Goal: Obtain resource: Download file/media

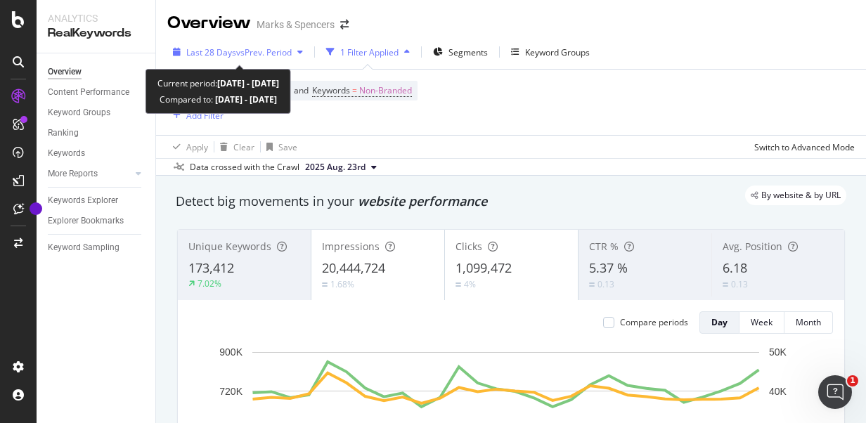
click at [293, 59] on div "Last 28 Days vs Prev. Period" at bounding box center [237, 51] width 141 height 21
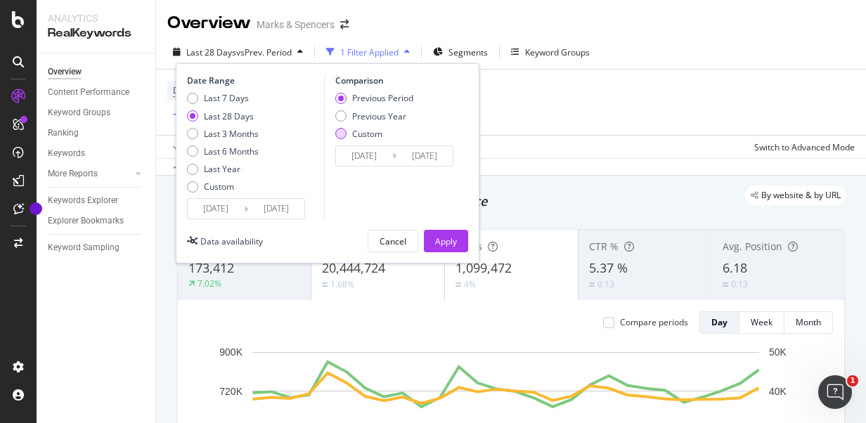
click at [360, 136] on div "Custom" at bounding box center [367, 134] width 30 height 12
click at [387, 157] on input "[DATE]" at bounding box center [364, 156] width 56 height 20
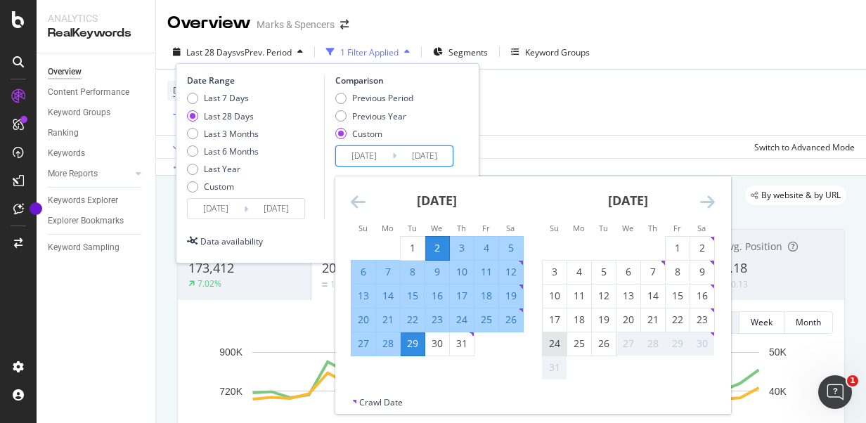
click at [552, 342] on div "24" at bounding box center [555, 344] width 24 height 14
type input "[DATE]"
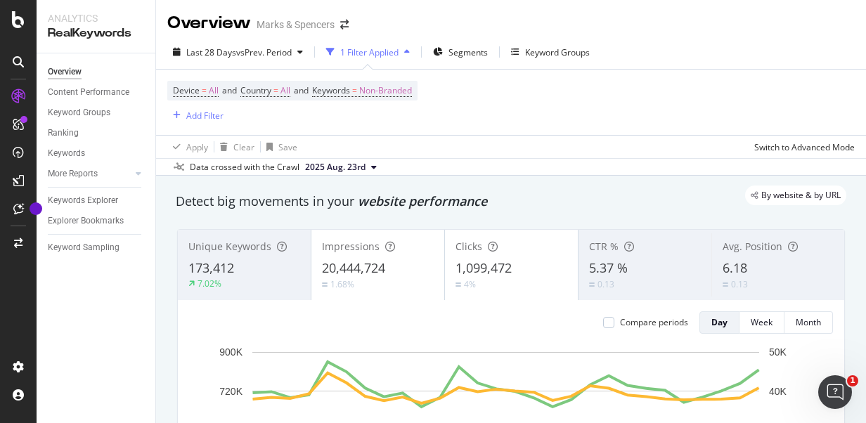
click at [612, 28] on div "Overview Marks & Spencers" at bounding box center [511, 17] width 710 height 35
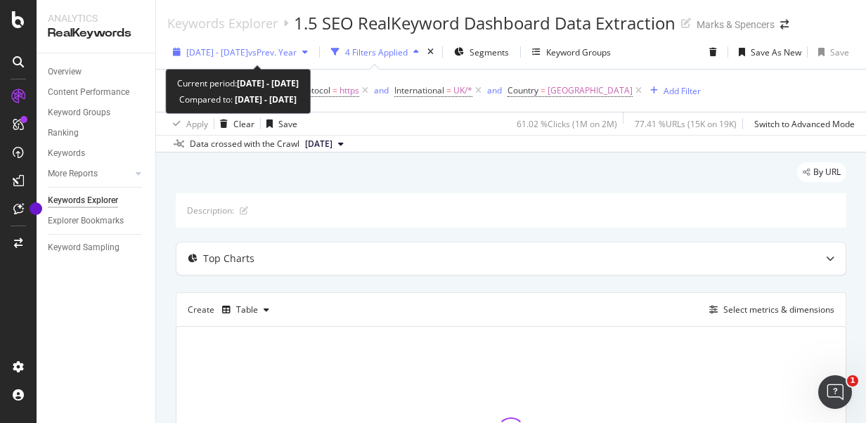
click at [248, 55] on span "2025 Jul. 20th - Jul. 25th" at bounding box center [217, 52] width 62 height 12
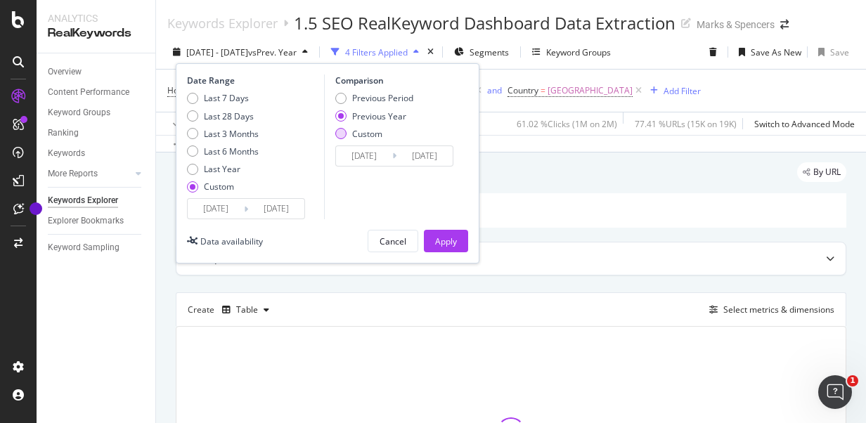
click at [363, 128] on div "Custom" at bounding box center [367, 134] width 30 height 12
click at [368, 153] on input "2024/07/21" at bounding box center [364, 156] width 56 height 20
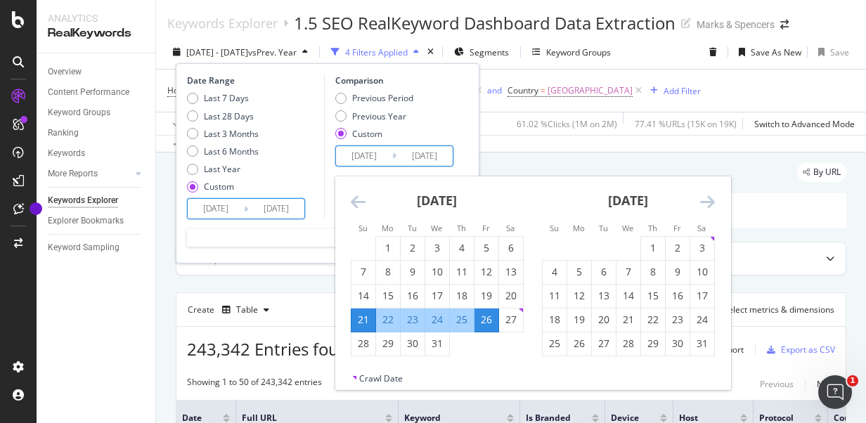
click at [221, 201] on input "2025/07/20" at bounding box center [216, 209] width 56 height 20
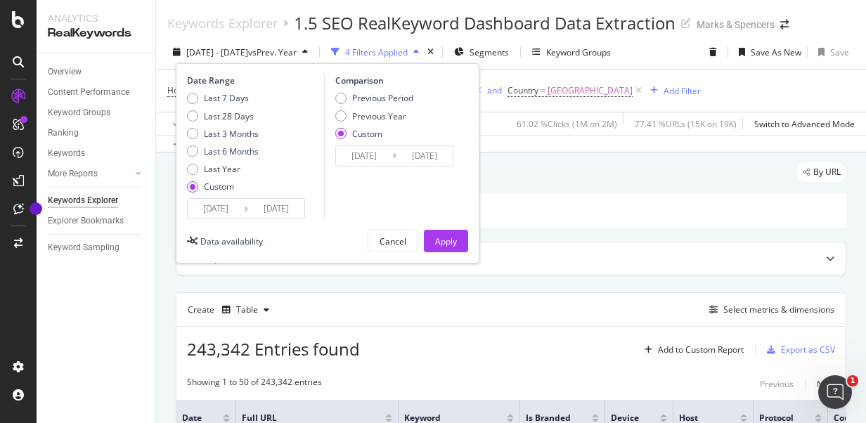
click at [419, 193] on div "Comparison Previous Period Previous Year Custom 2024/07/21 Navigate forward to …" at bounding box center [391, 147] width 134 height 145
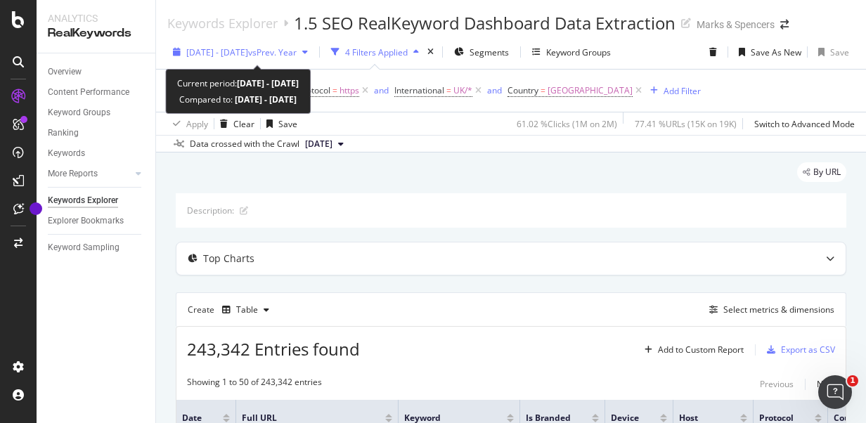
click at [313, 58] on div "2025 Jul. 20th - Jul. 25th vs Prev. Year" at bounding box center [240, 51] width 146 height 21
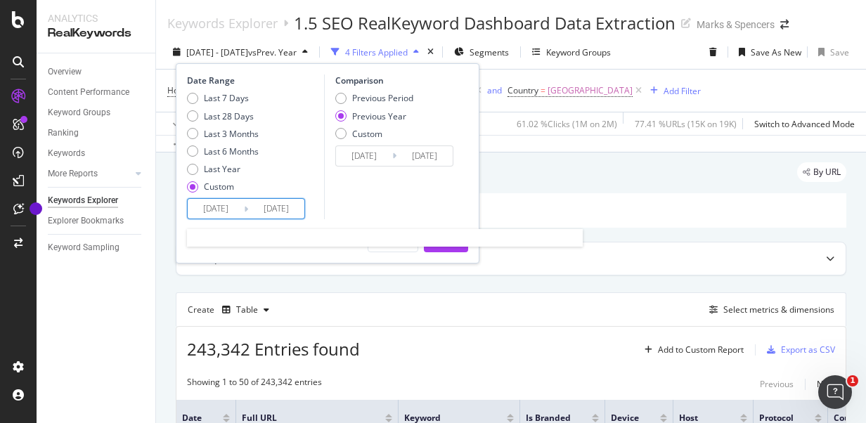
click at [218, 212] on input "2025/07/20" at bounding box center [216, 209] width 56 height 20
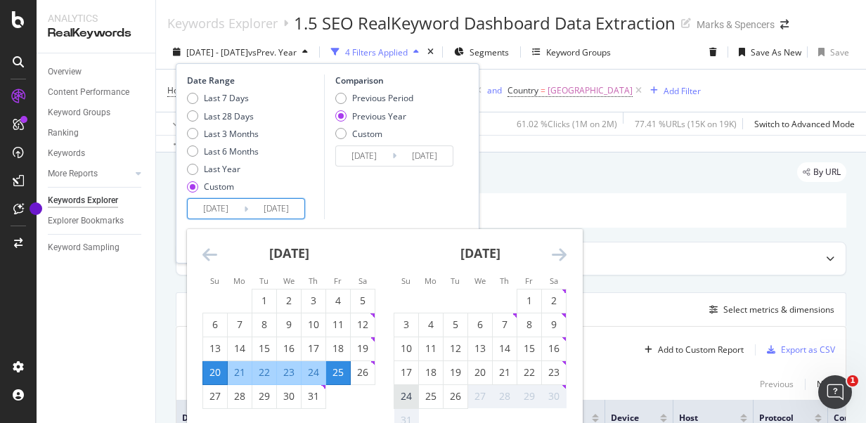
click at [403, 392] on div "24" at bounding box center [406, 396] width 24 height 14
type input "[DATE]"
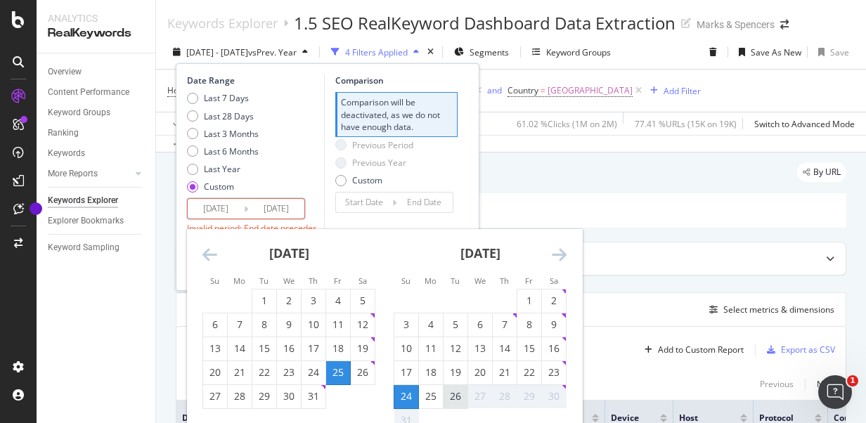
click at [457, 399] on div "26" at bounding box center [456, 396] width 24 height 14
type input "[DATE]"
type input "2025/08/21"
type input "2025/08/23"
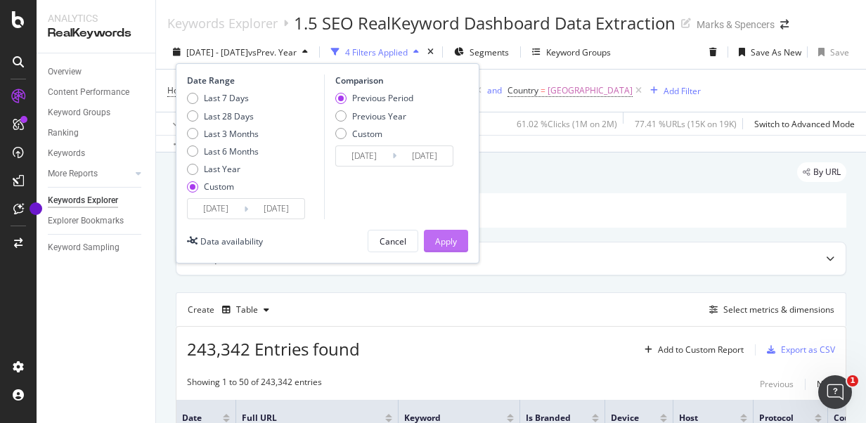
click at [441, 247] on div "Apply" at bounding box center [446, 241] width 22 height 21
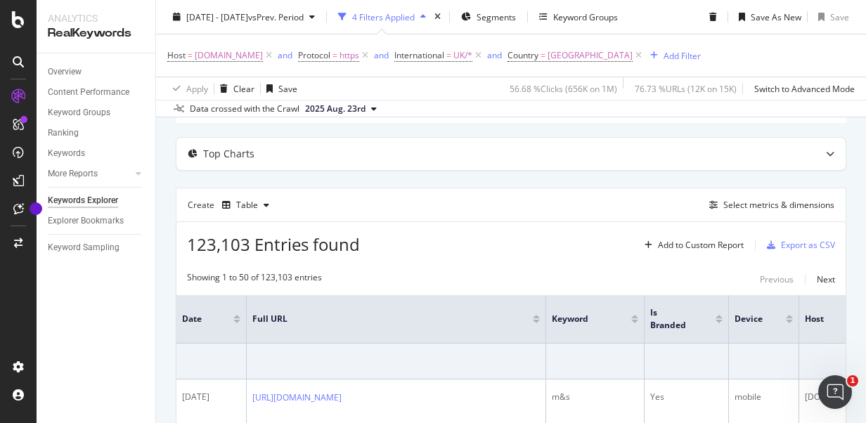
scroll to position [62, 0]
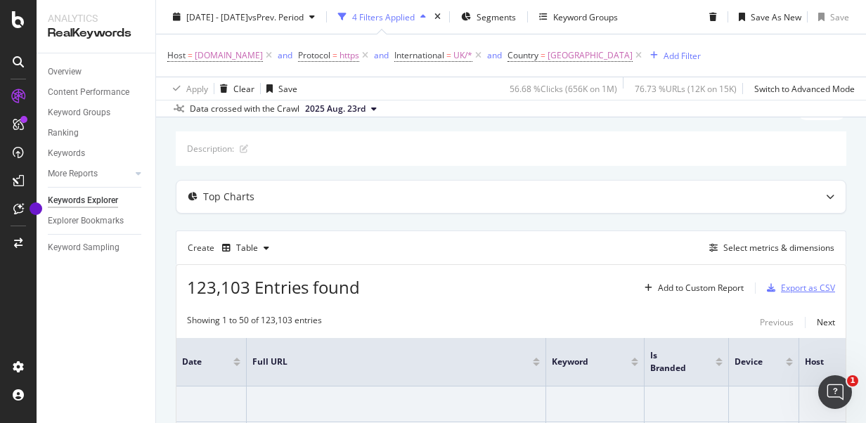
click at [790, 285] on div "Export as CSV" at bounding box center [808, 288] width 54 height 12
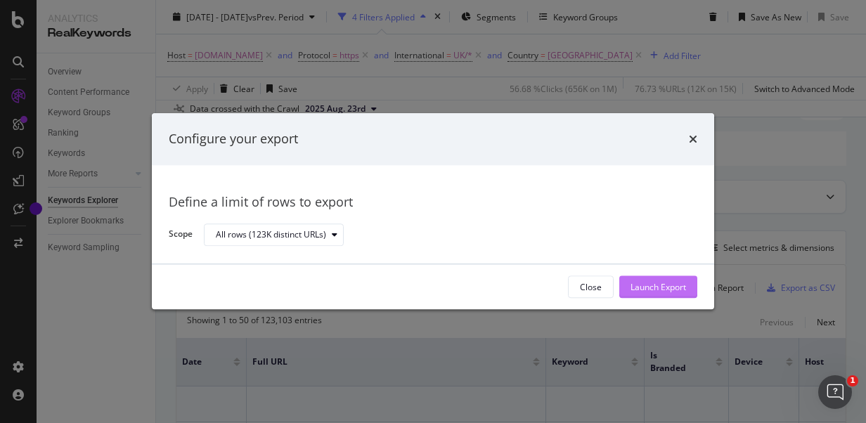
click at [686, 285] on button "Launch Export" at bounding box center [658, 287] width 78 height 22
